Goal: Information Seeking & Learning: Find specific fact

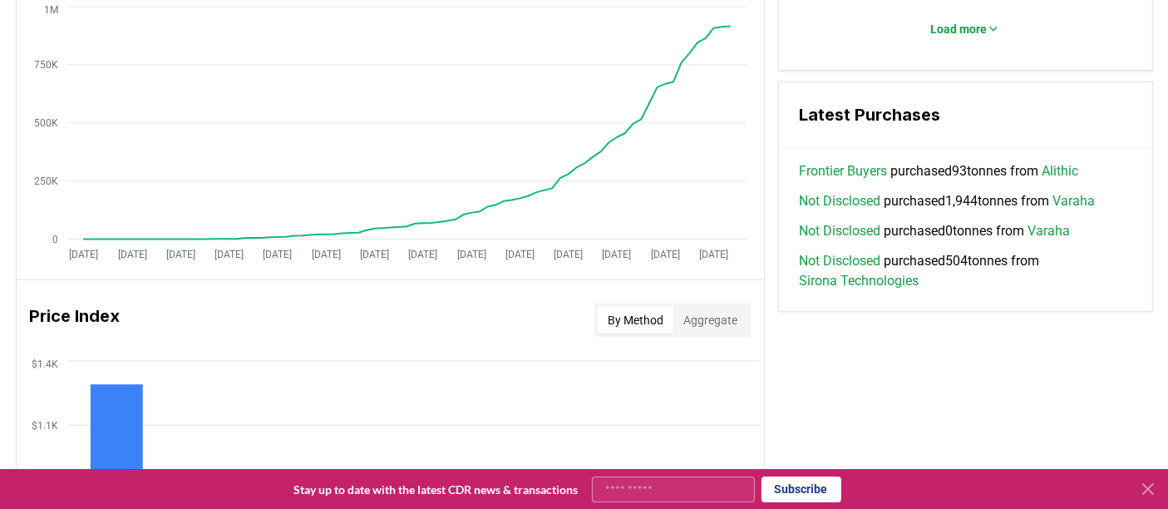
scroll to position [1141, 0]
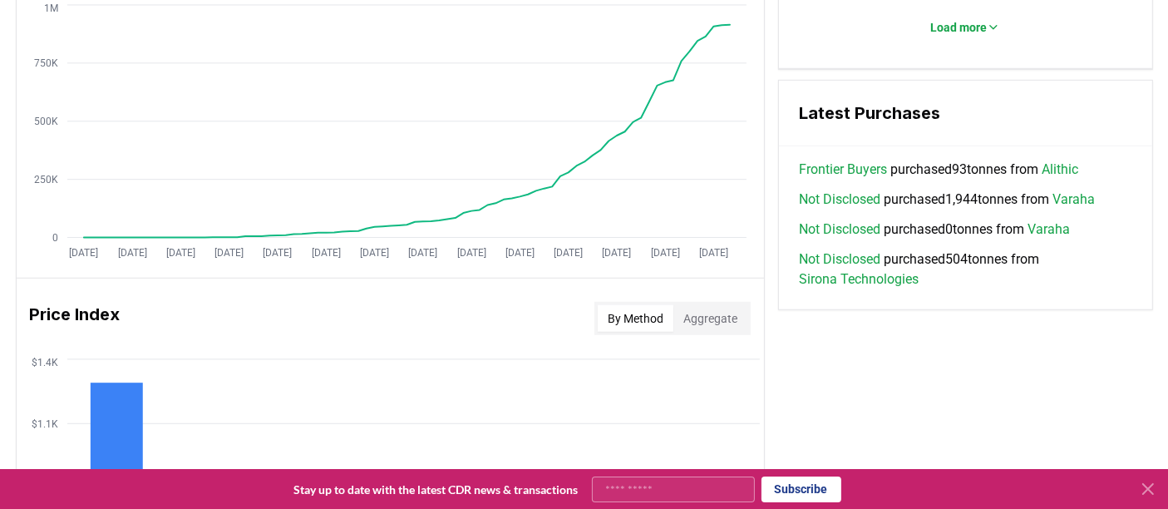
click at [835, 160] on link "Frontier Buyers" at bounding box center [843, 170] width 88 height 20
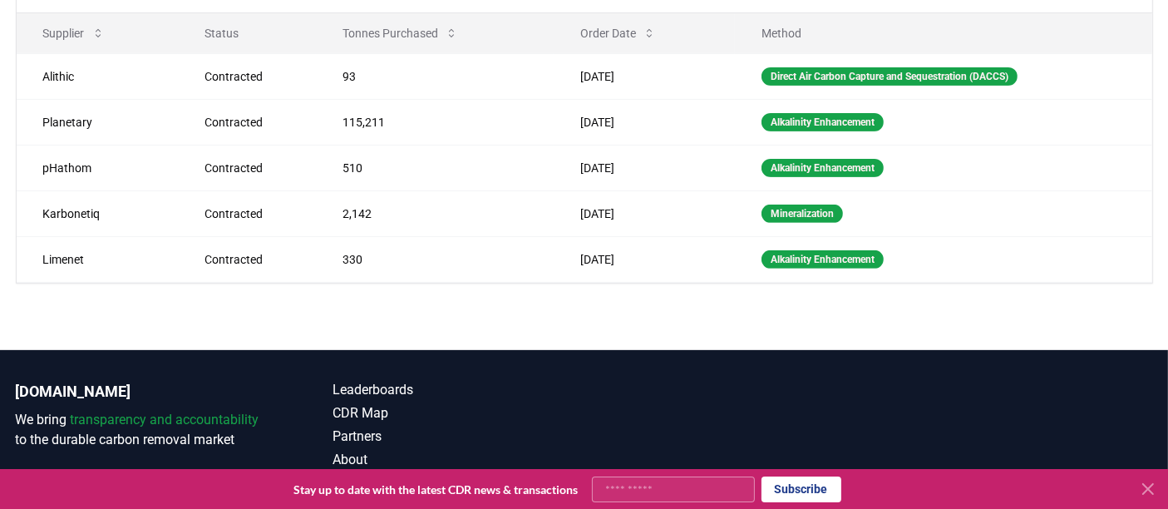
scroll to position [596, 0]
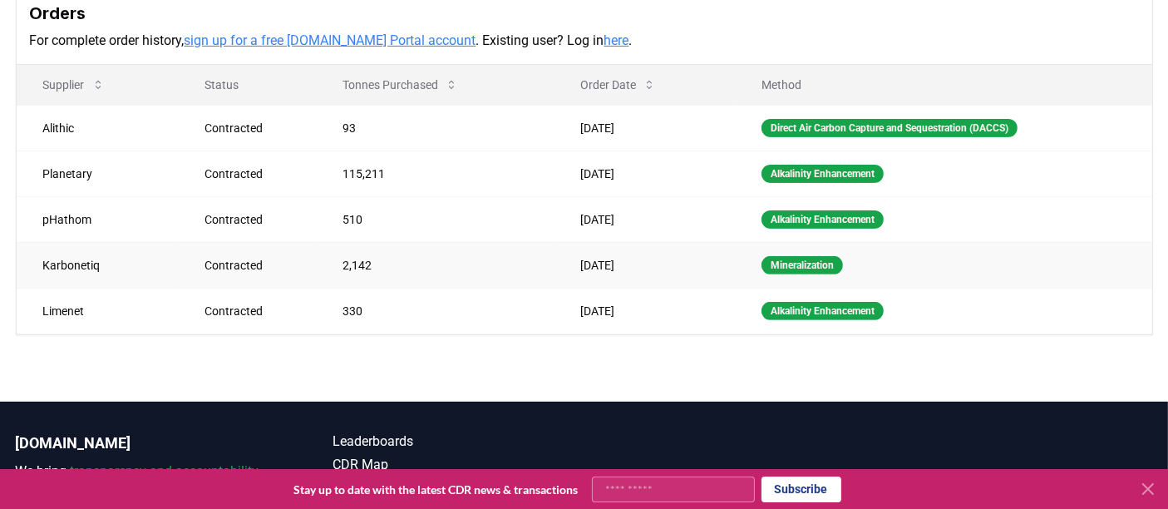
scroll to position [537, 0]
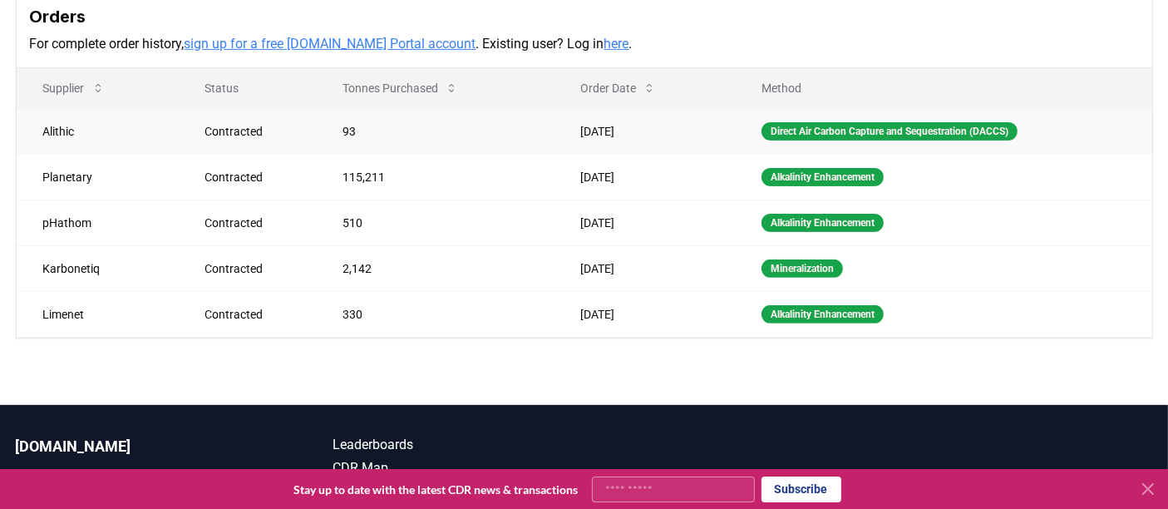
click at [56, 108] on td "Alithic" at bounding box center [97, 131] width 161 height 46
copy td "Alithic"
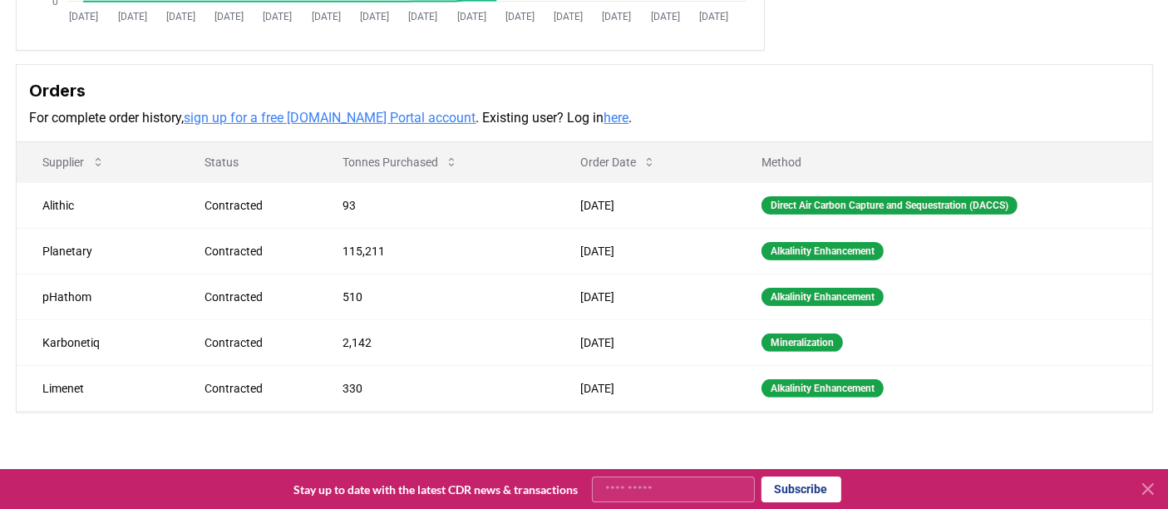
click at [817, 78] on h3 "Orders" at bounding box center [584, 90] width 1109 height 25
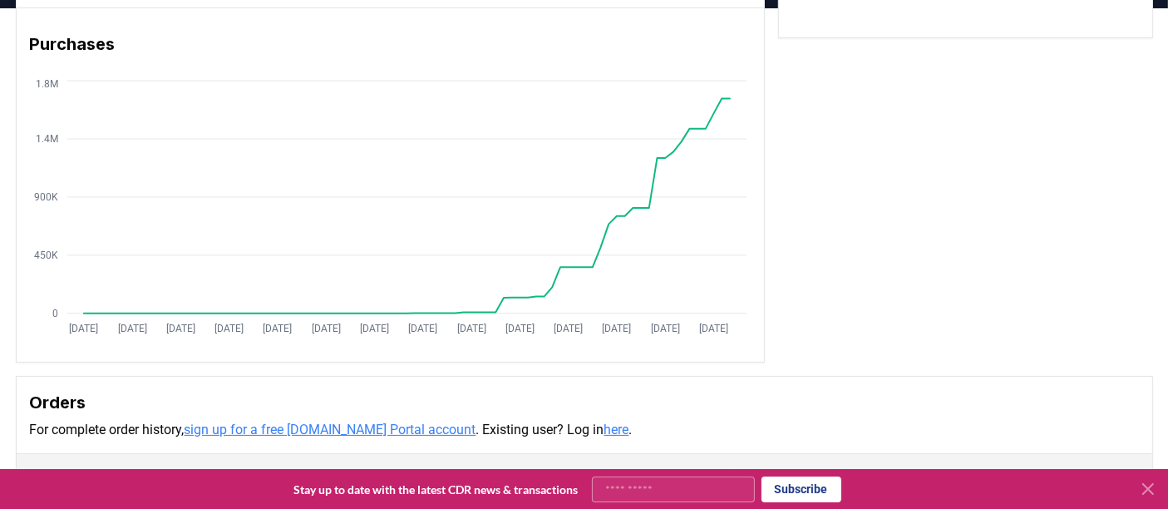
scroll to position [0, 0]
